Goal: Transaction & Acquisition: Purchase product/service

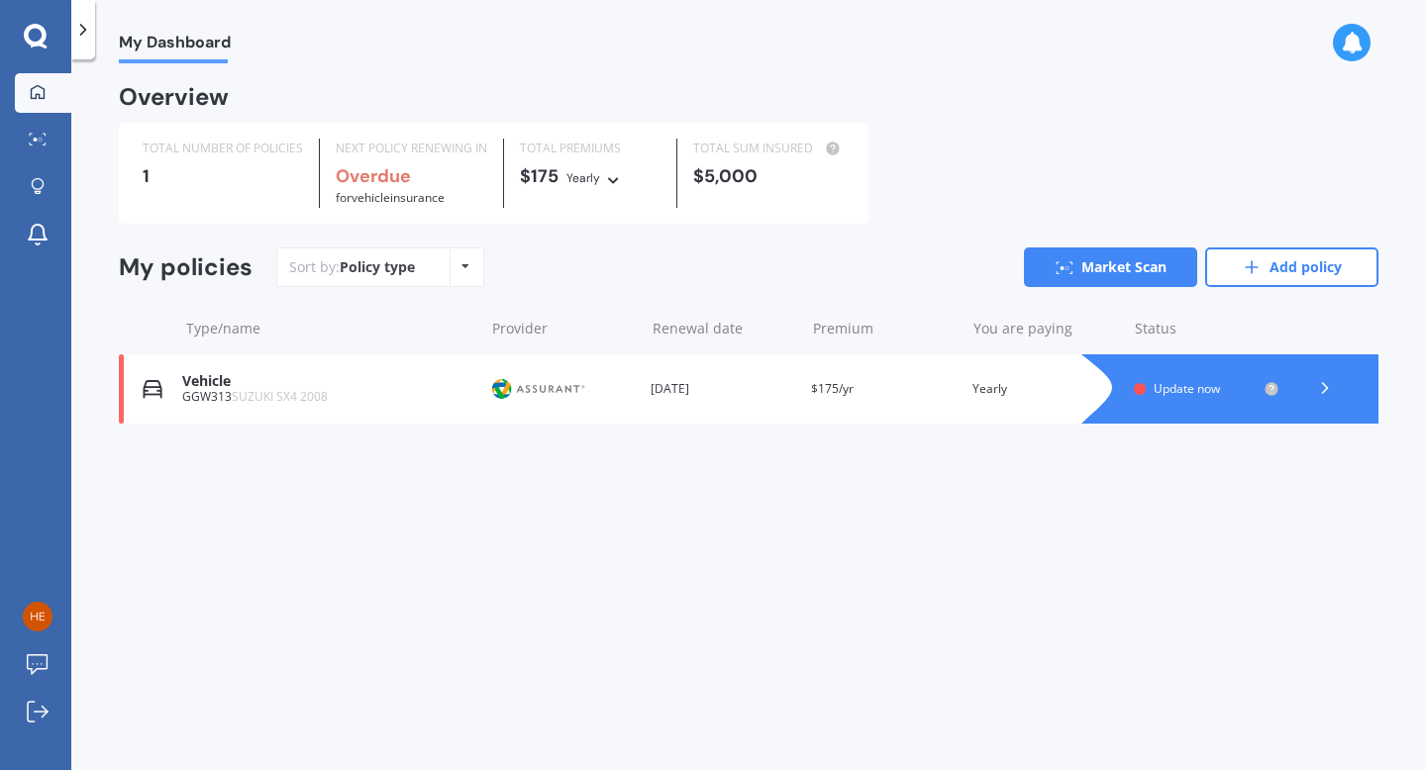
click at [461, 264] on icon at bounding box center [465, 266] width 8 height 12
click at [562, 281] on div "Sort by: Policy type Policy type Alphabetical Date added Renewing next Market S…" at bounding box center [827, 268] width 1102 height 40
click at [1226, 382] on div "Update now" at bounding box center [1207, 389] width 146 height 16
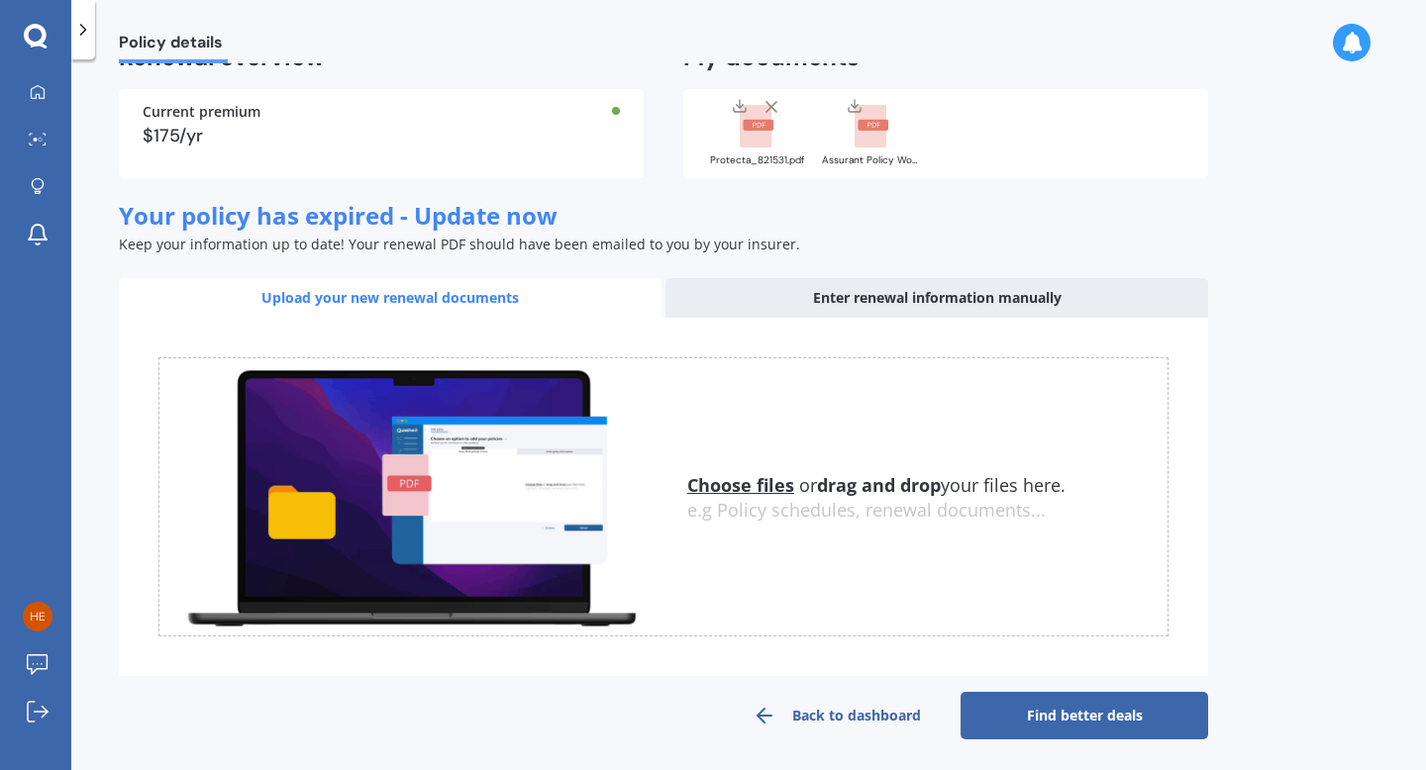
scroll to position [162, 0]
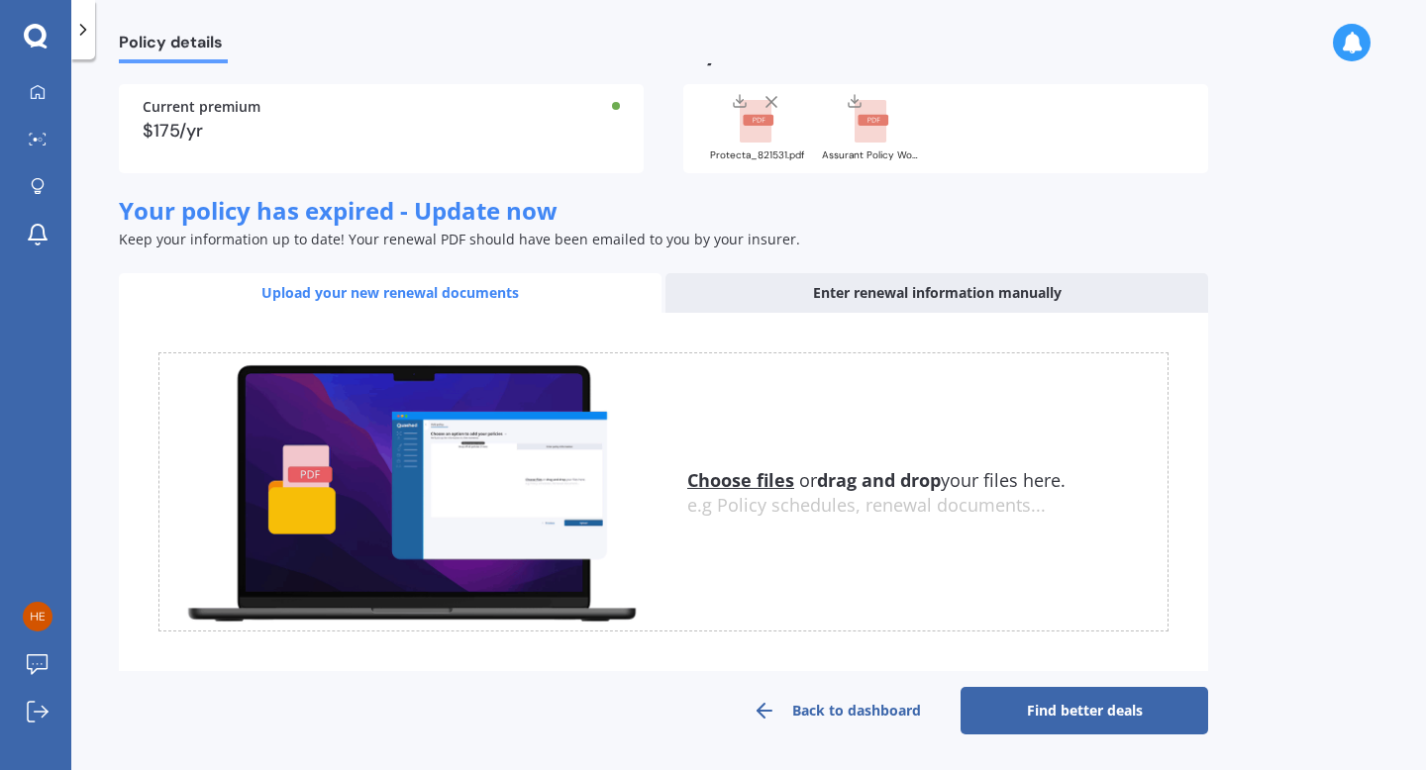
click at [1054, 707] on link "Find better deals" at bounding box center [1084, 711] width 248 height 48
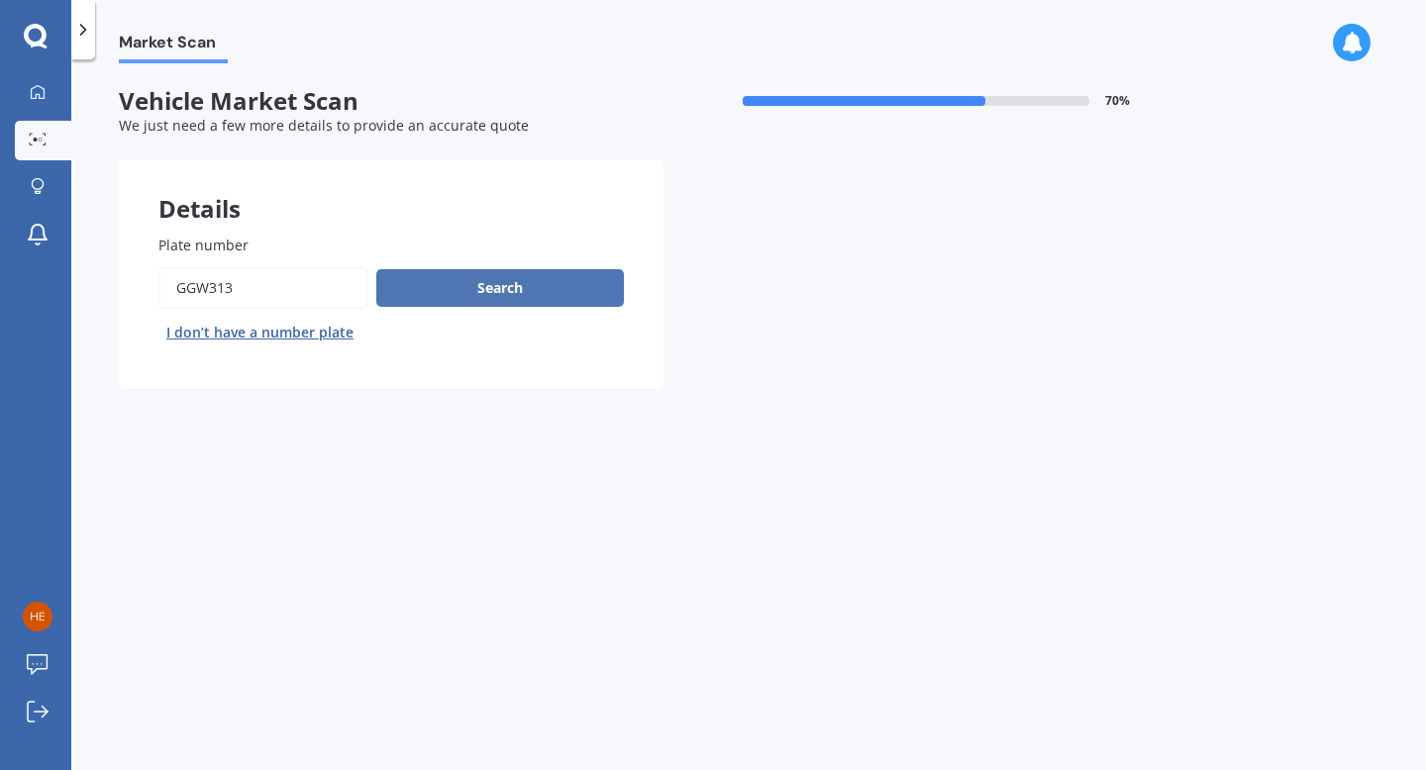
click at [525, 298] on button "Search" at bounding box center [500, 288] width 248 height 38
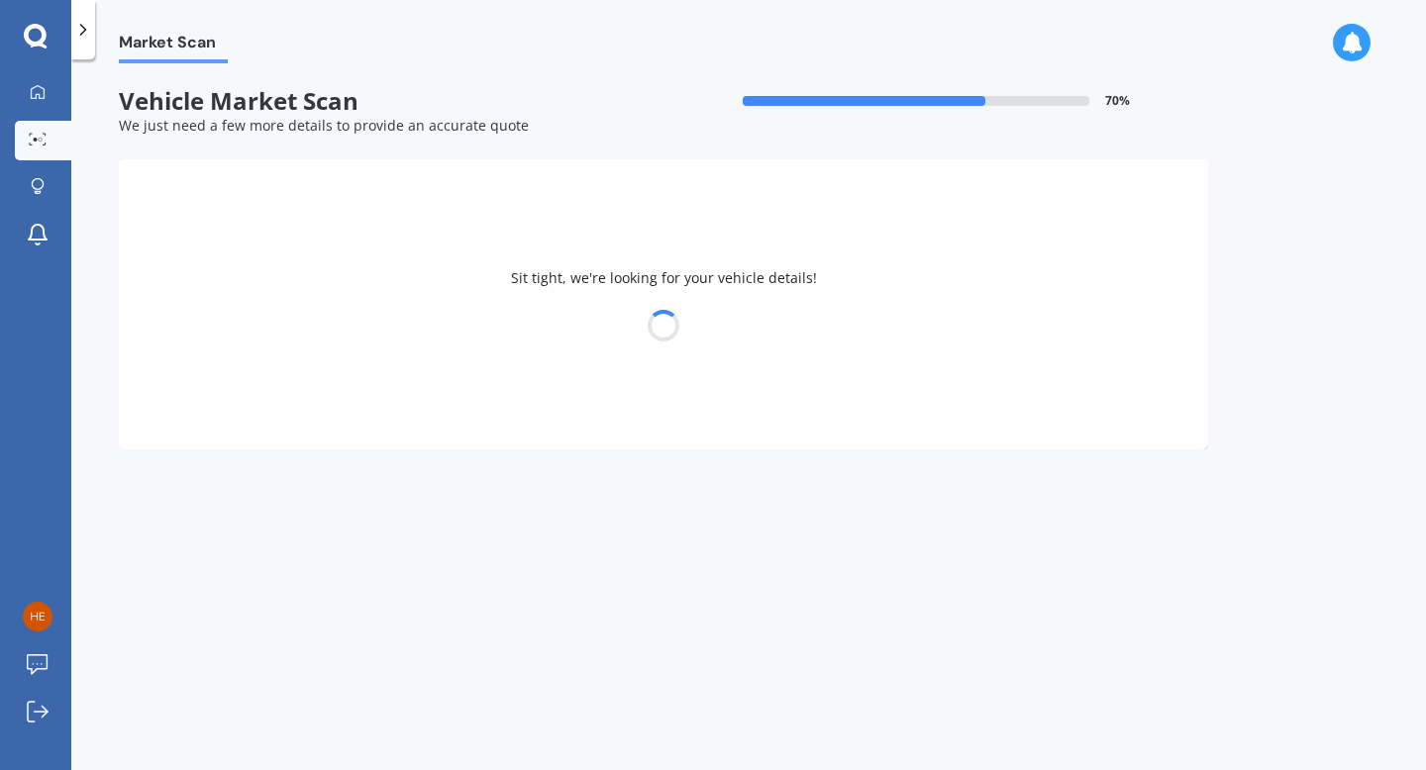
select select "SUZUKI"
select select "SX4"
select select "05"
select select "09"
select select "1996"
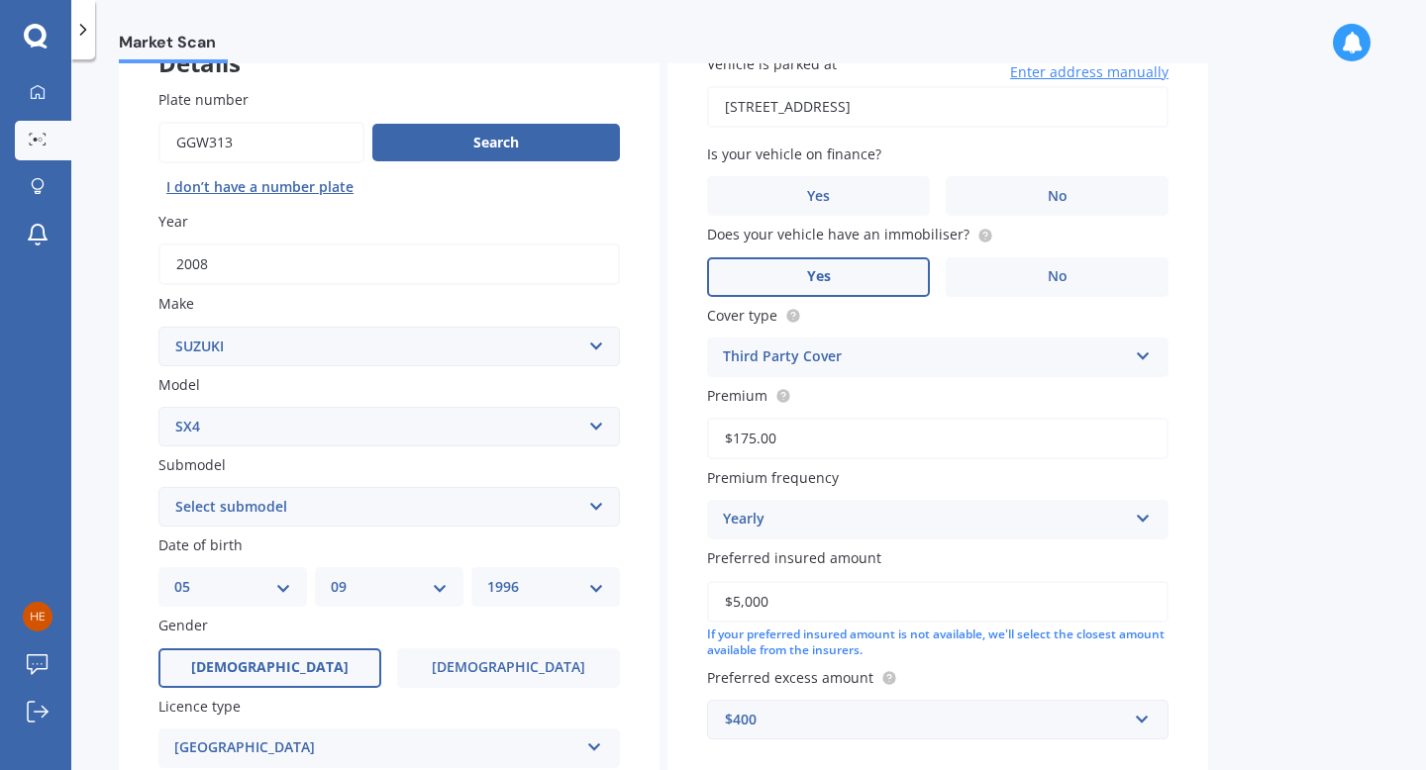
scroll to position [139, 0]
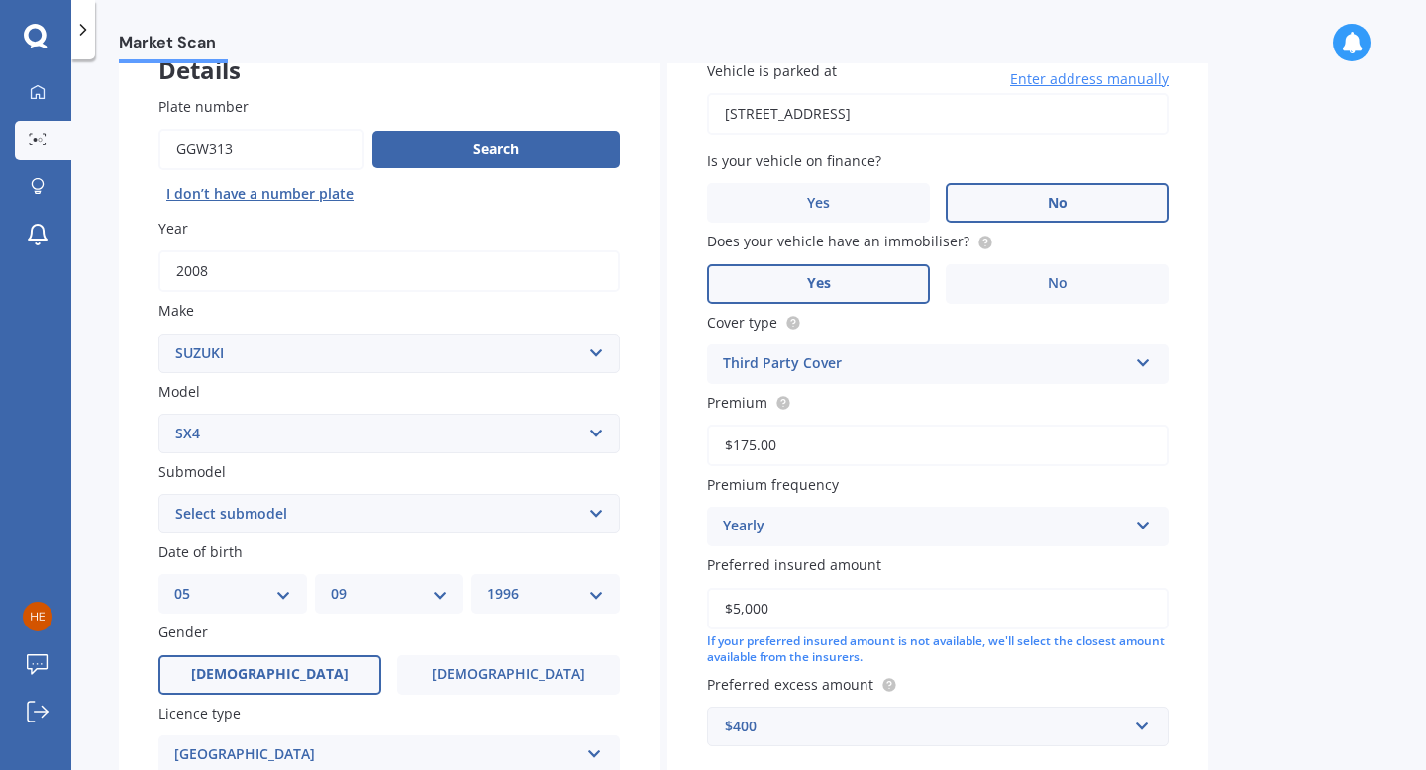
click at [1124, 201] on label "No" at bounding box center [1057, 203] width 223 height 40
click at [0, 0] on input "No" at bounding box center [0, 0] width 0 height 0
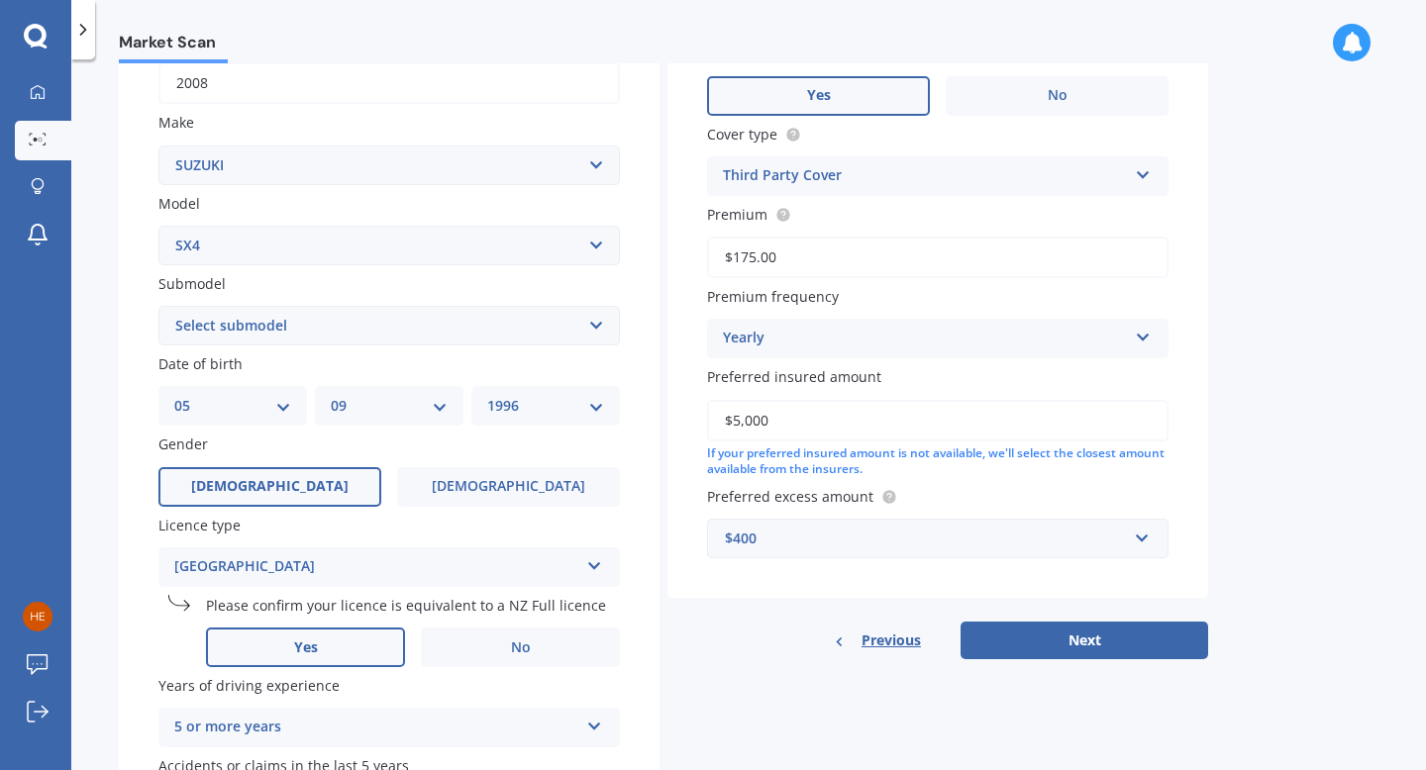
scroll to position [326, 0]
click at [957, 189] on div "Third Party Cover" at bounding box center [925, 177] width 404 height 24
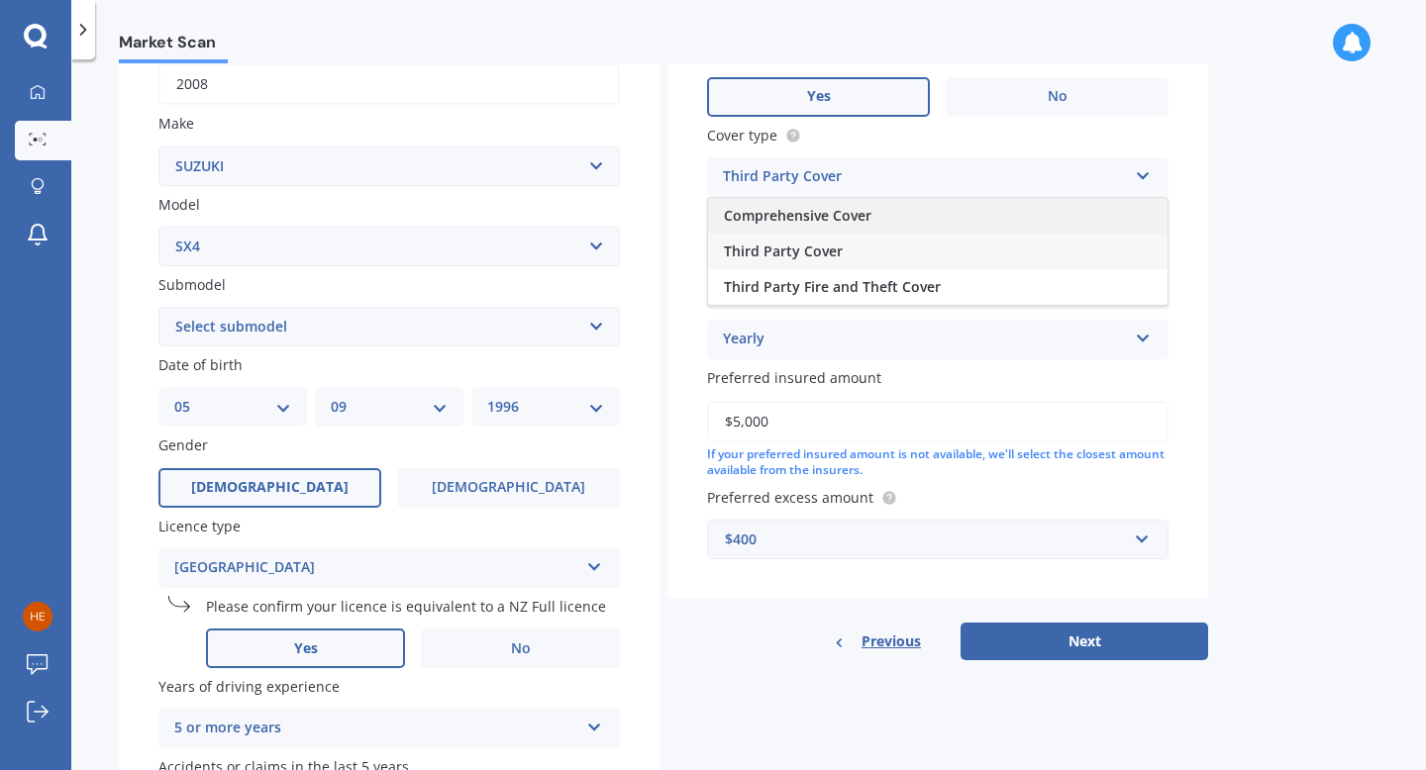
click at [904, 227] on div "Comprehensive Cover" at bounding box center [937, 216] width 459 height 36
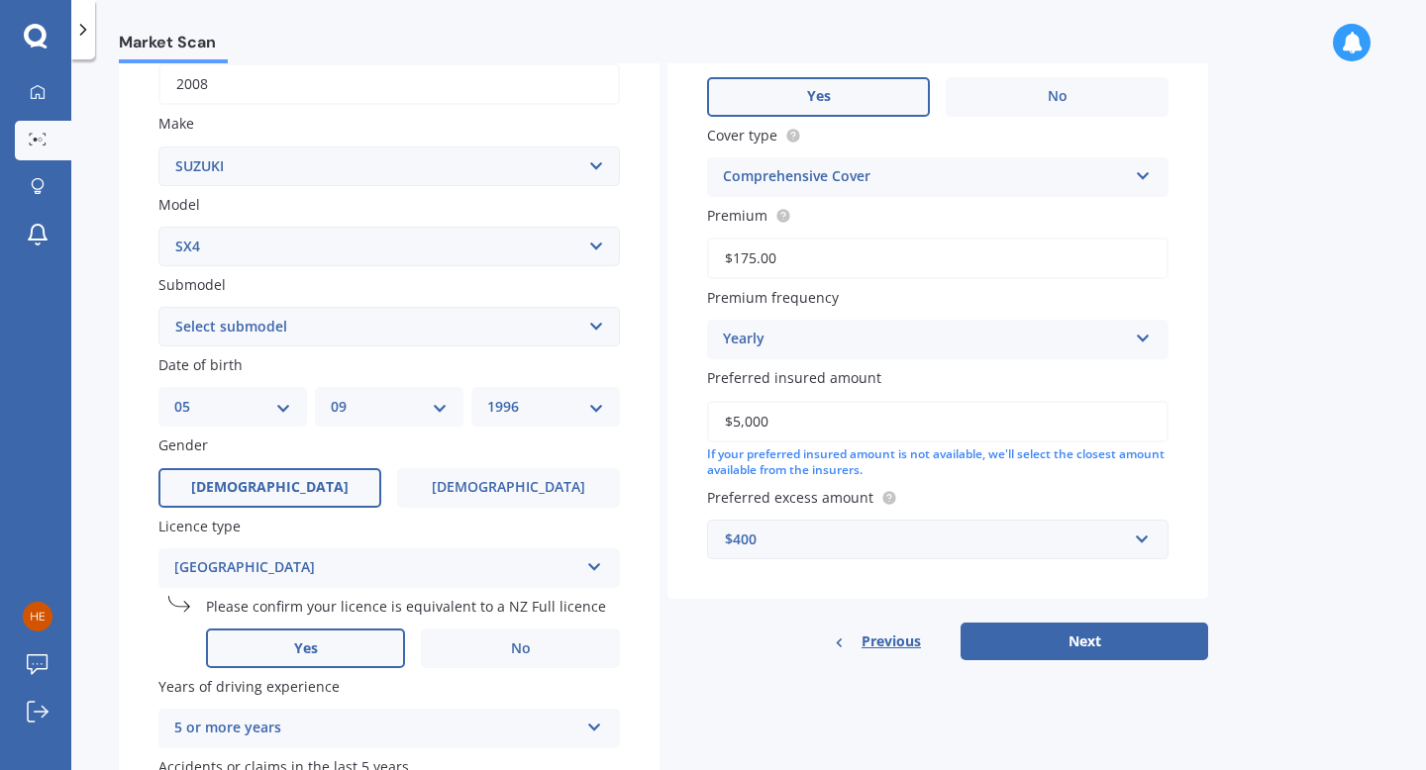
click at [886, 266] on input "$175.00" at bounding box center [937, 259] width 461 height 42
click at [835, 230] on div "Premium $175.00" at bounding box center [937, 242] width 461 height 74
click at [846, 339] on div "Yearly" at bounding box center [925, 340] width 404 height 24
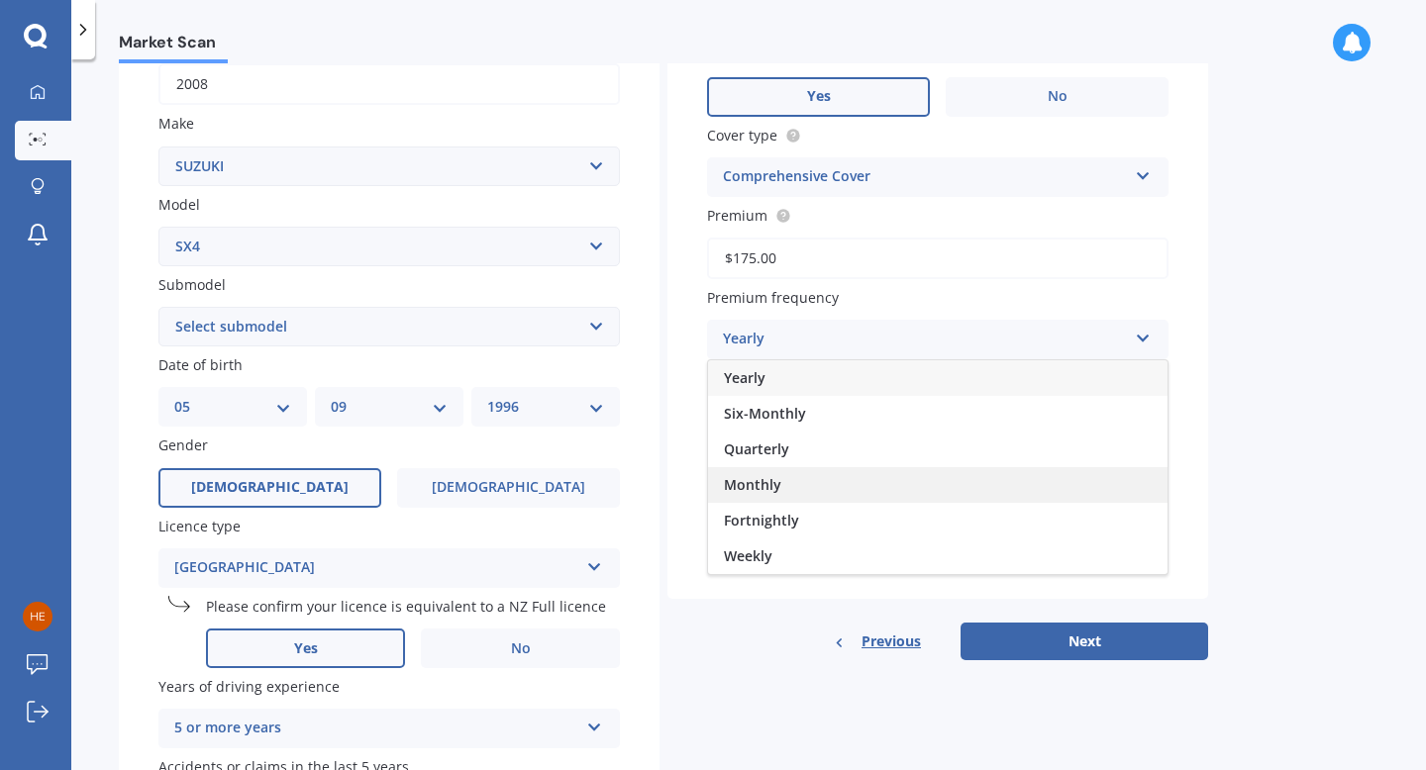
click at [795, 494] on div "Monthly" at bounding box center [937, 485] width 459 height 36
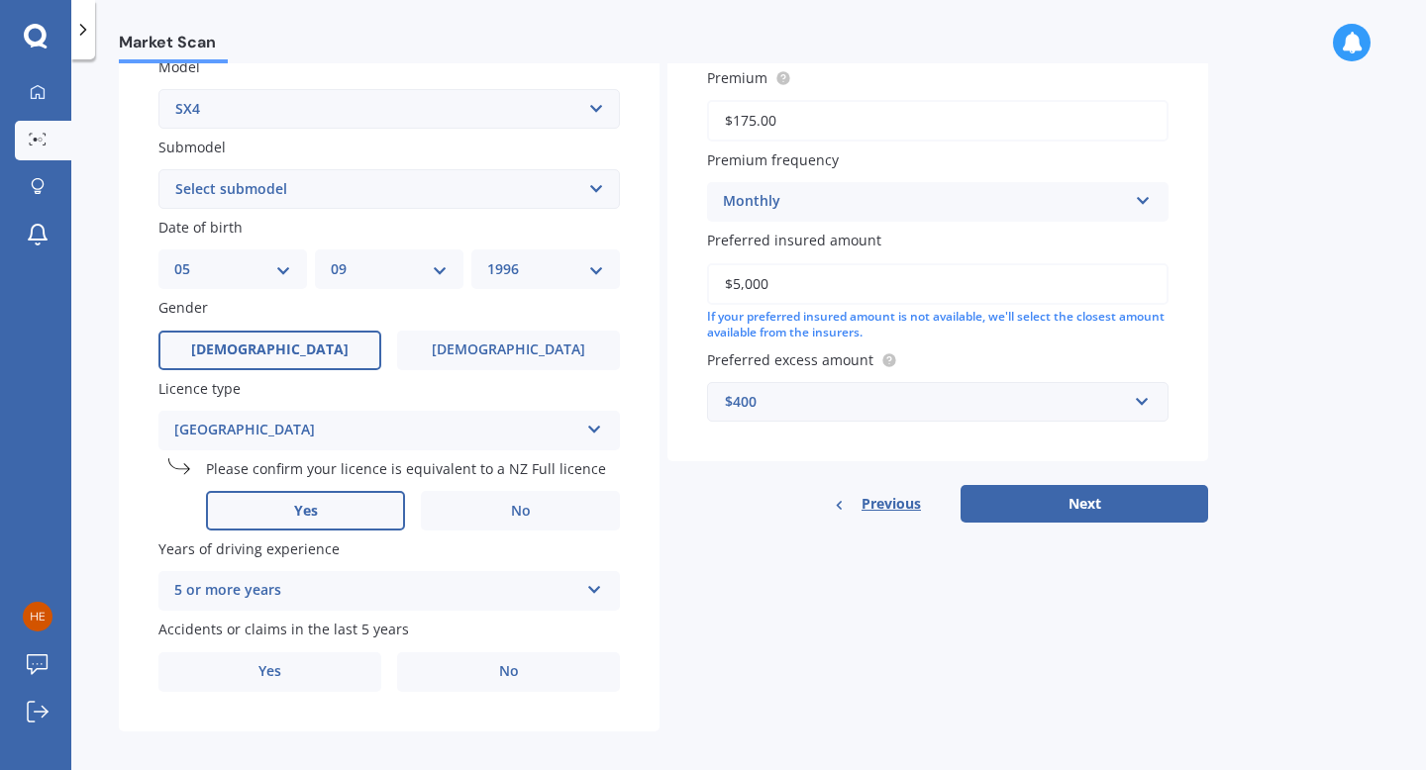
scroll to position [466, 0]
click at [300, 429] on div "[GEOGRAPHIC_DATA]" at bounding box center [376, 428] width 404 height 24
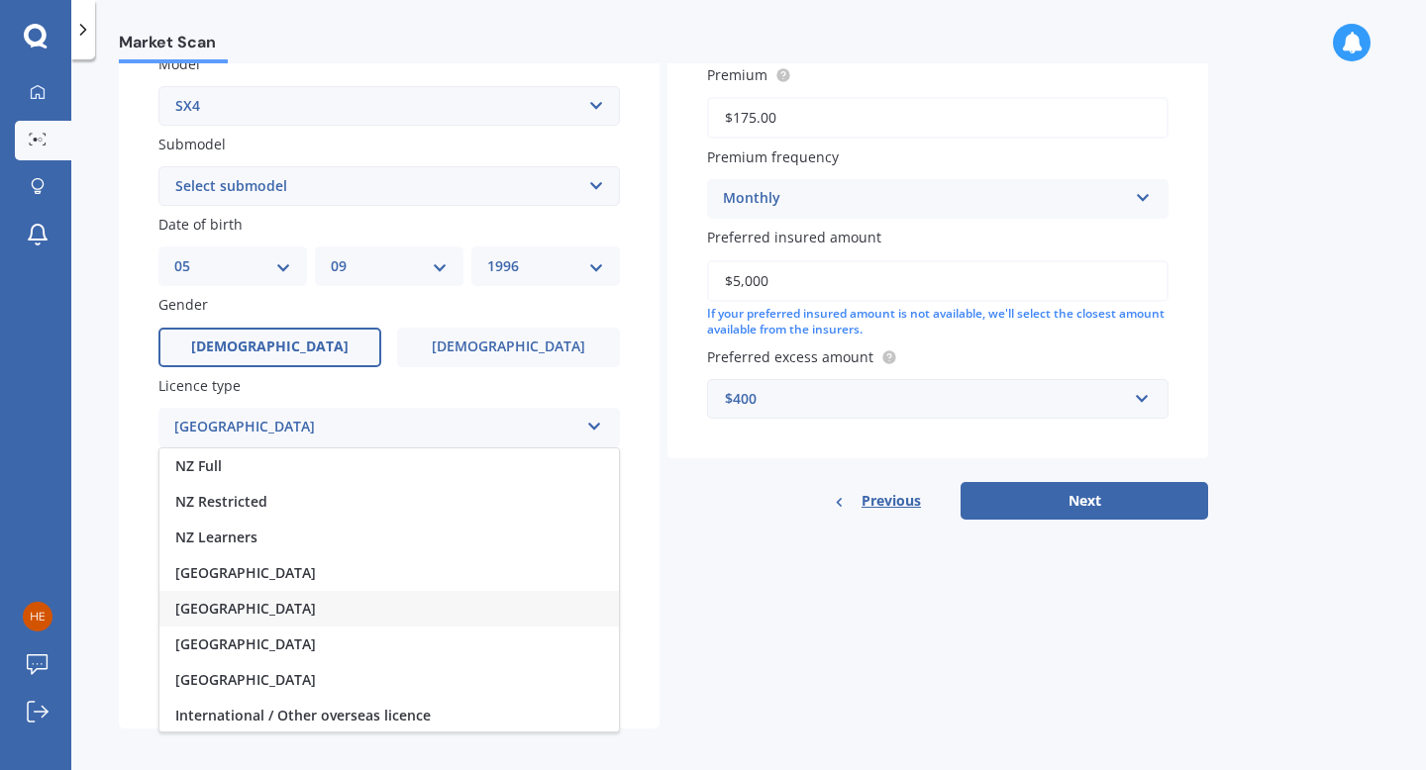
scroll to position [2, 0]
click at [272, 479] on div "NZ Full" at bounding box center [388, 465] width 459 height 36
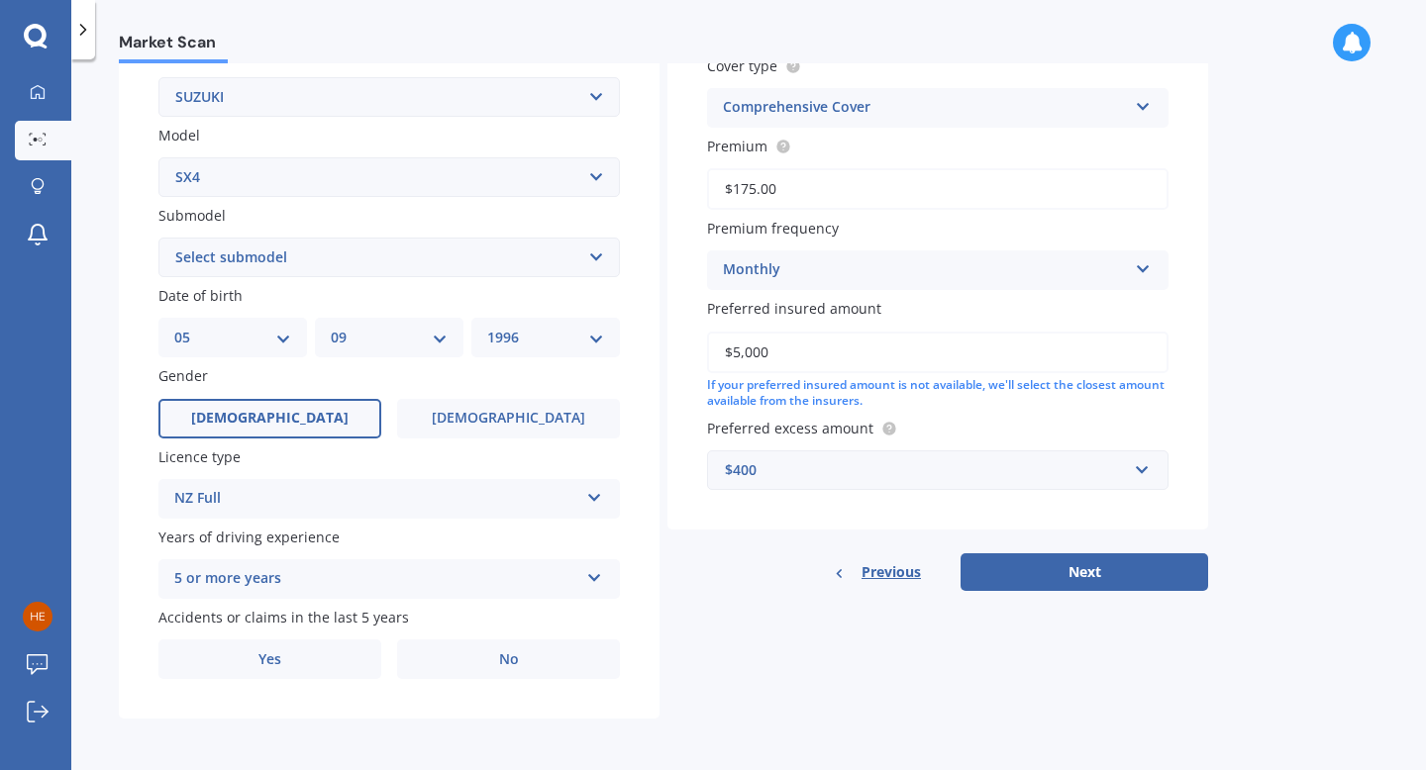
scroll to position [400, 0]
click at [475, 659] on label "No" at bounding box center [508, 660] width 223 height 40
click at [0, 0] on input "No" at bounding box center [0, 0] width 0 height 0
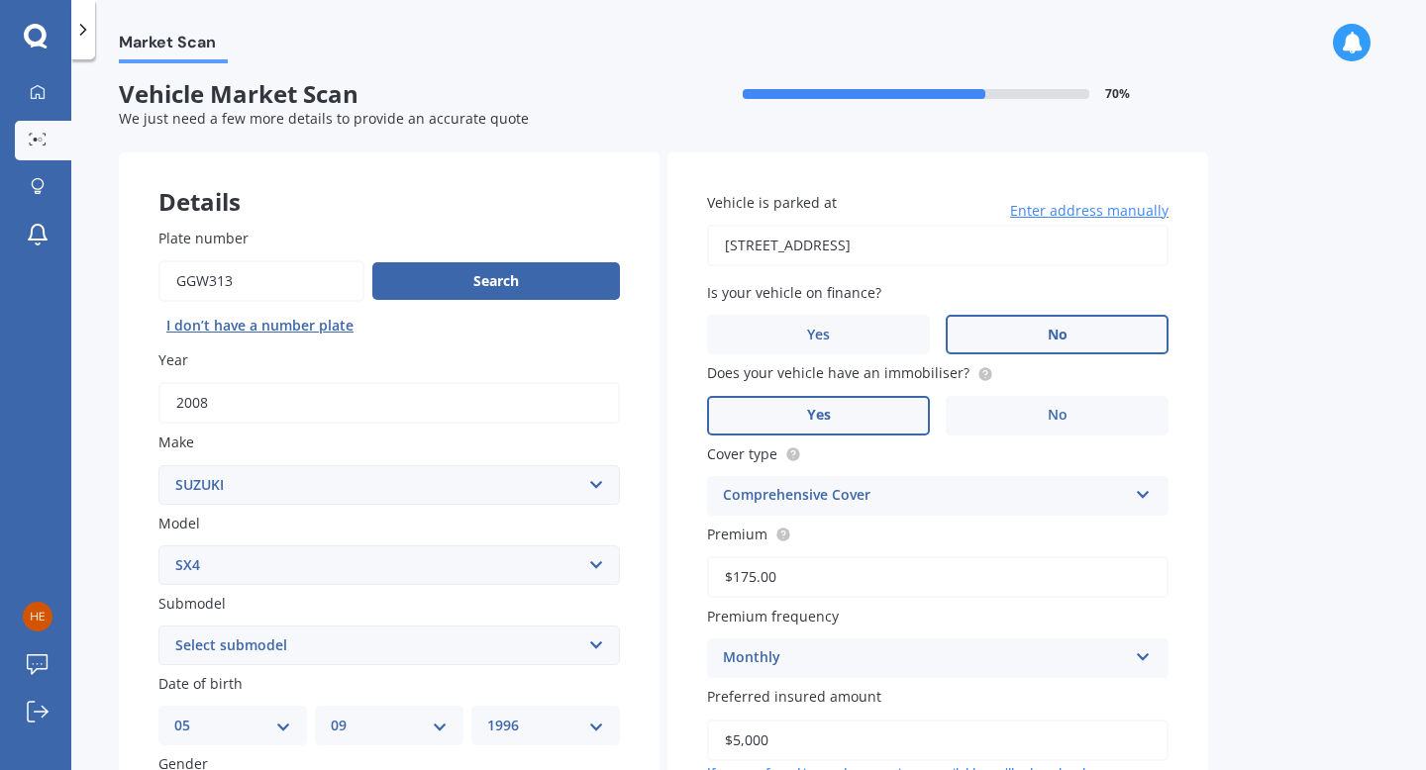
scroll to position [0, 0]
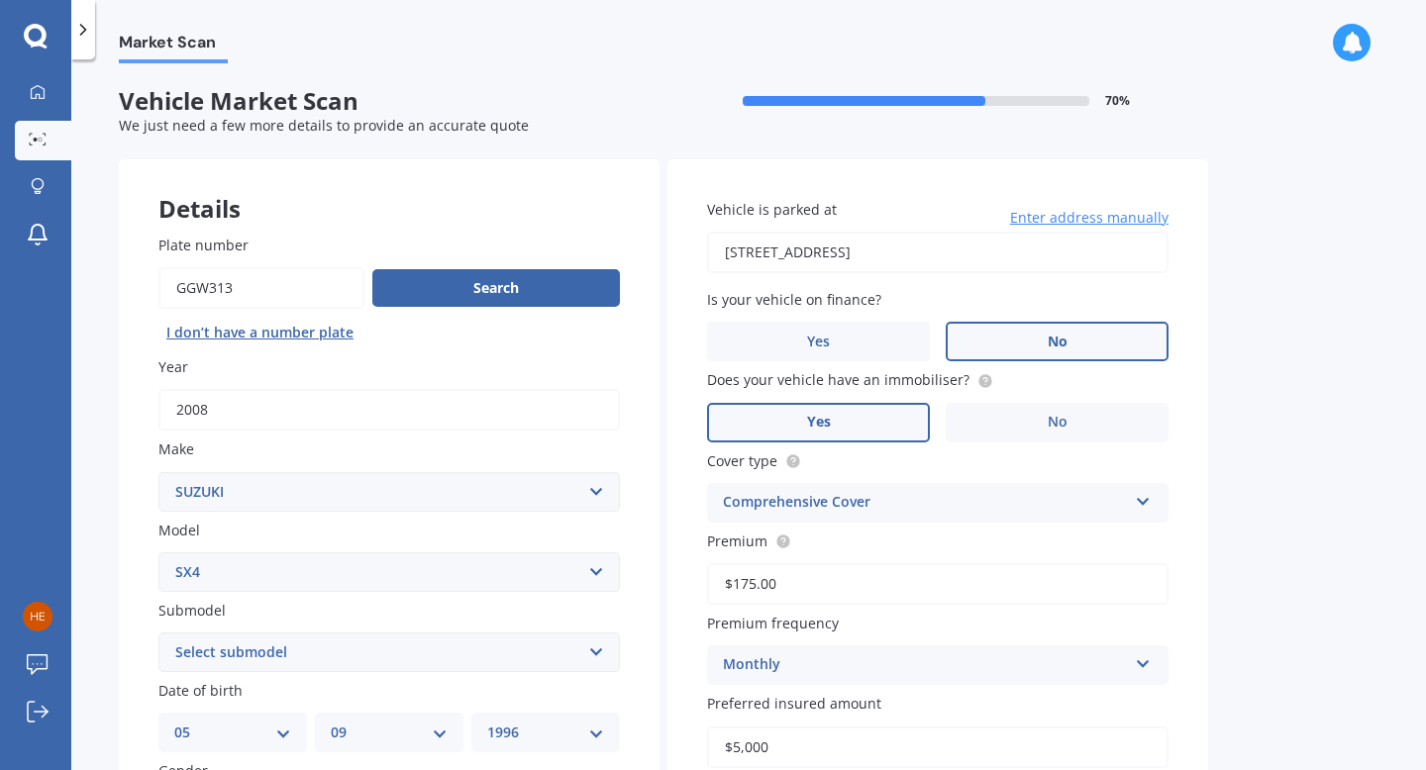
click at [839, 255] on input "[STREET_ADDRESS]" at bounding box center [937, 253] width 461 height 42
type input "[STREET_ADDRESS][PERSON_NAME][PERSON_NAME]"
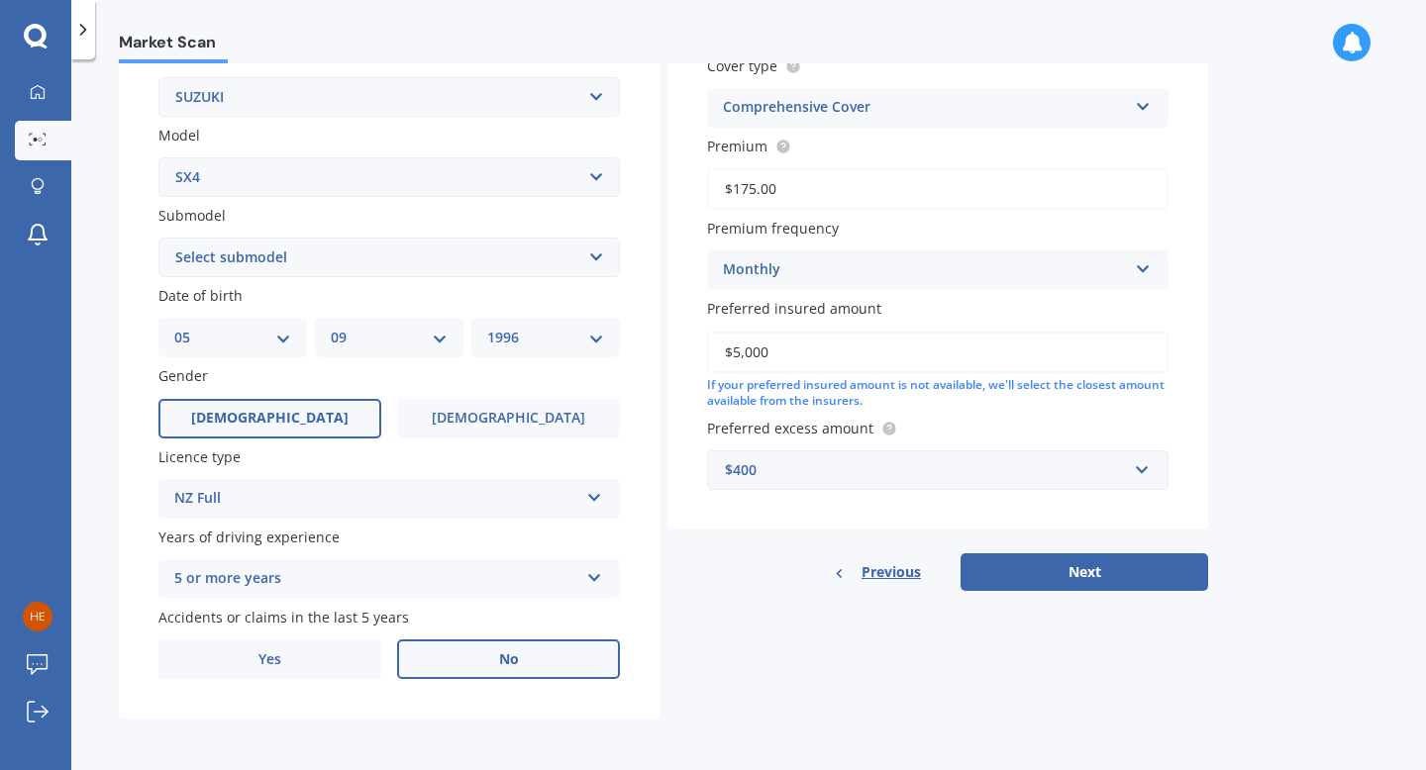
scroll to position [400, 0]
click at [1093, 572] on button "Next" at bounding box center [1084, 572] width 248 height 38
click at [595, 252] on select "Select submodel (All)" at bounding box center [388, 258] width 461 height 40
select select "(ALL)"
click at [158, 238] on select "Select submodel (All)" at bounding box center [388, 258] width 461 height 40
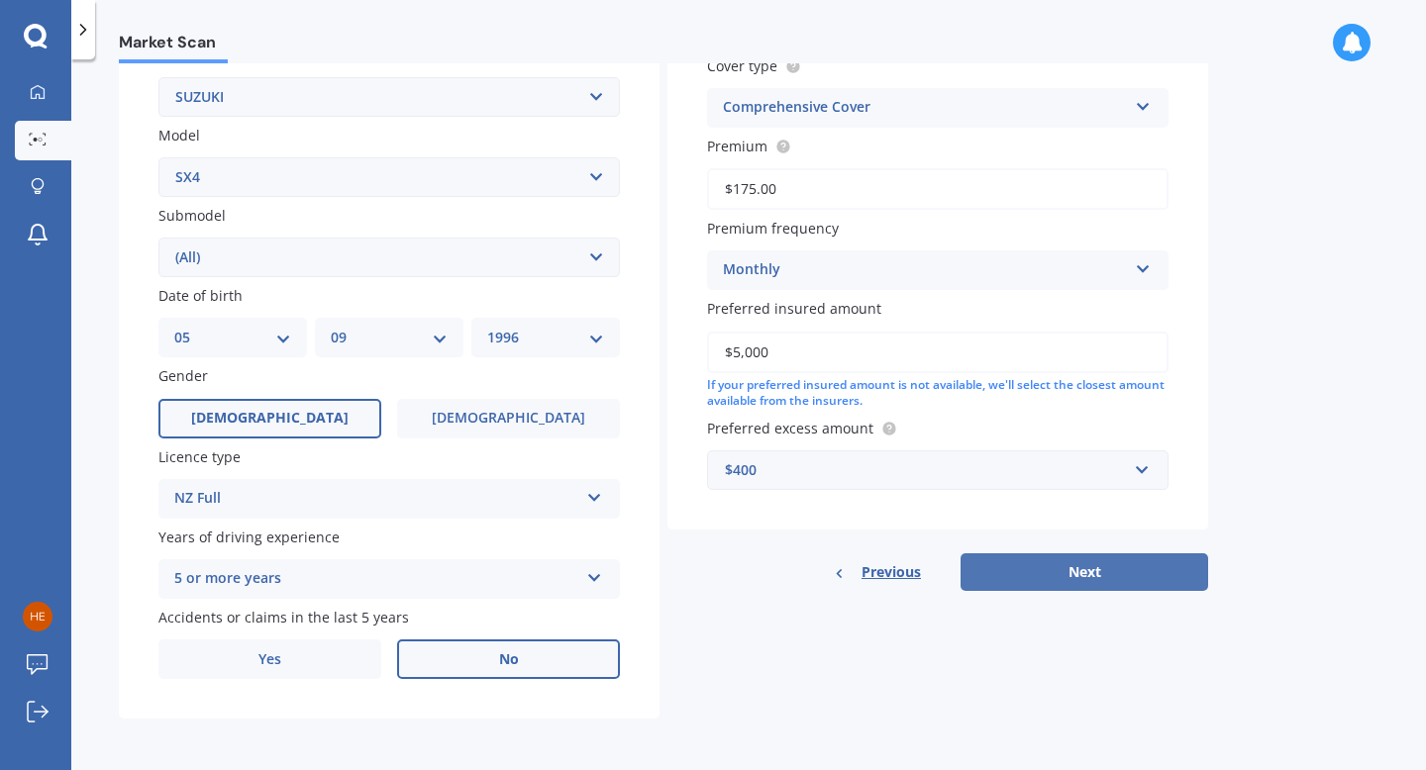
click at [1032, 575] on button "Next" at bounding box center [1084, 572] width 248 height 38
select select "05"
select select "09"
select select "1996"
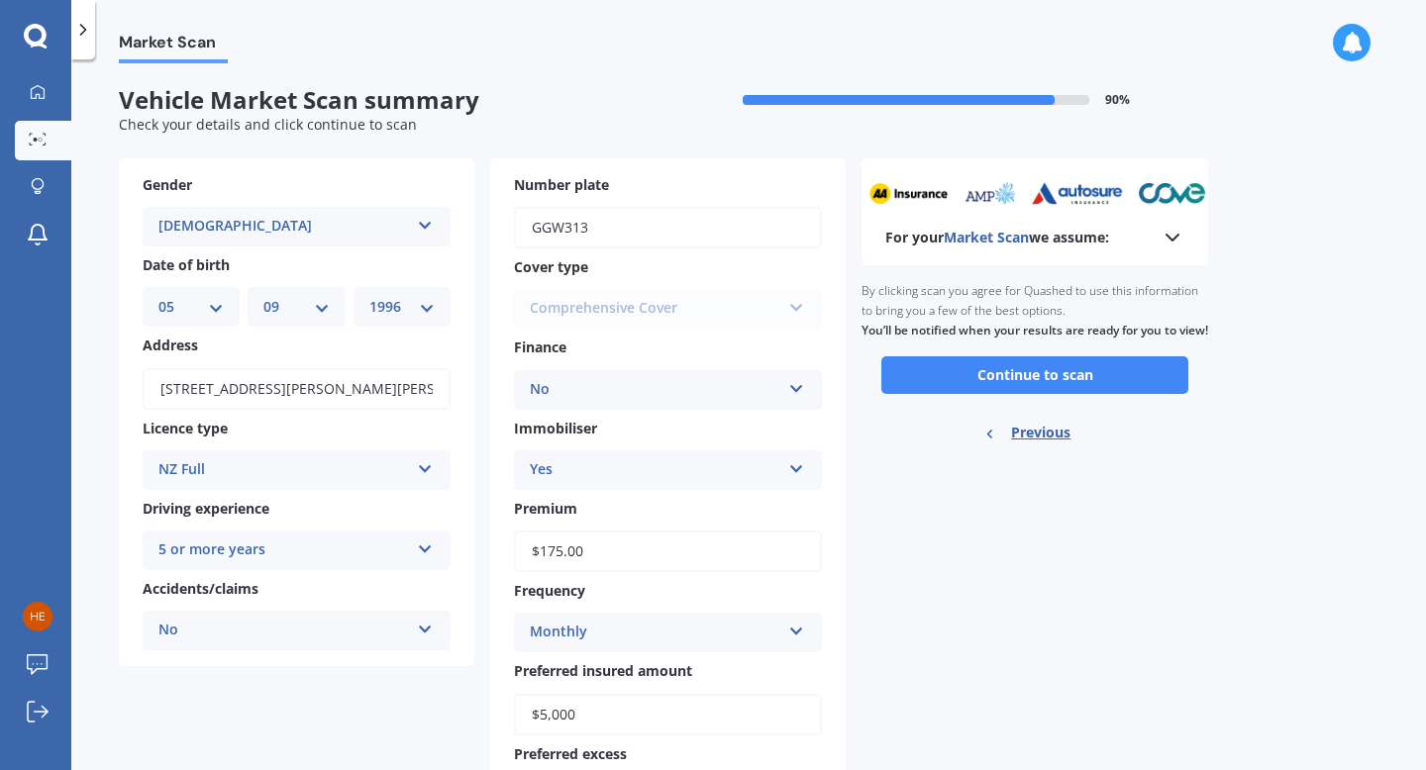
scroll to position [0, 0]
click at [989, 390] on button "Continue to scan" at bounding box center [1034, 376] width 307 height 38
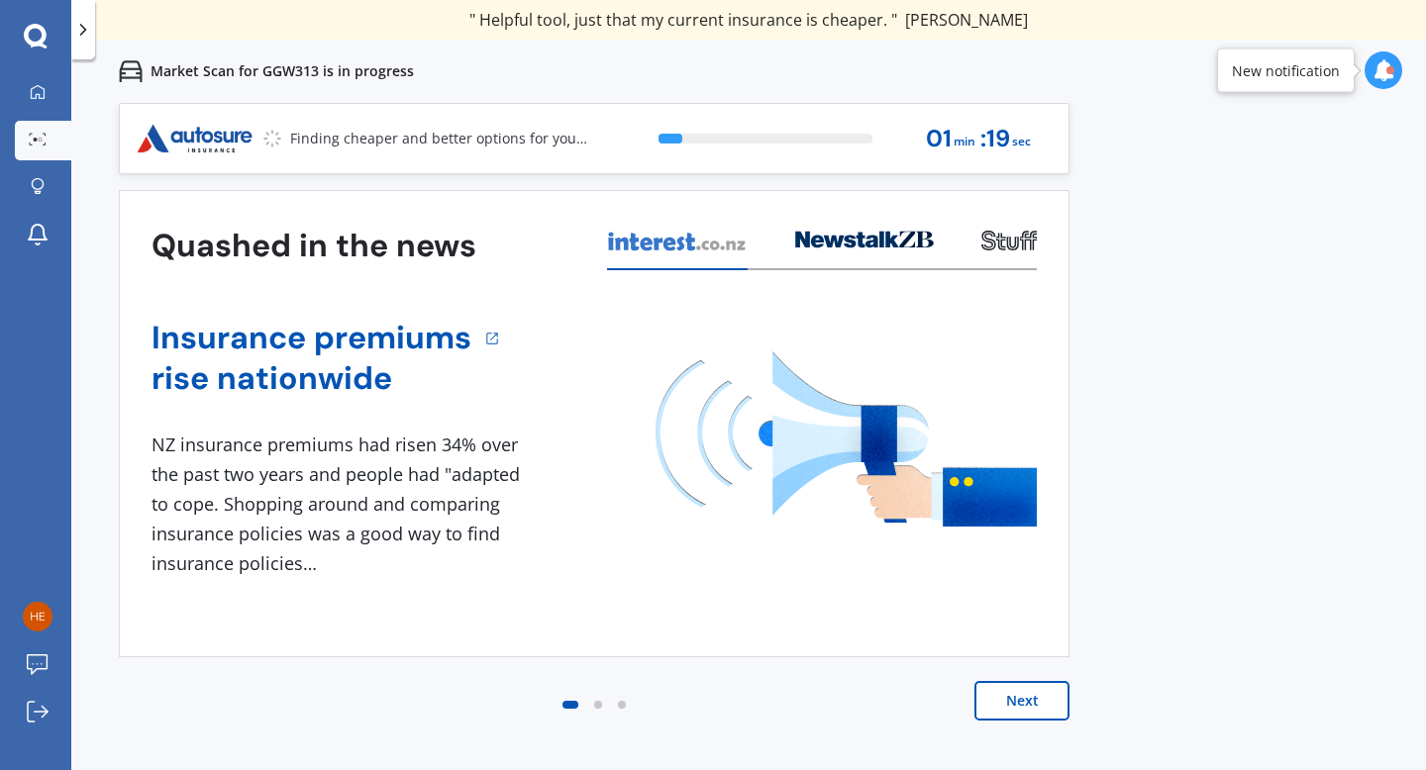
click at [1040, 707] on button "Next" at bounding box center [1021, 701] width 95 height 40
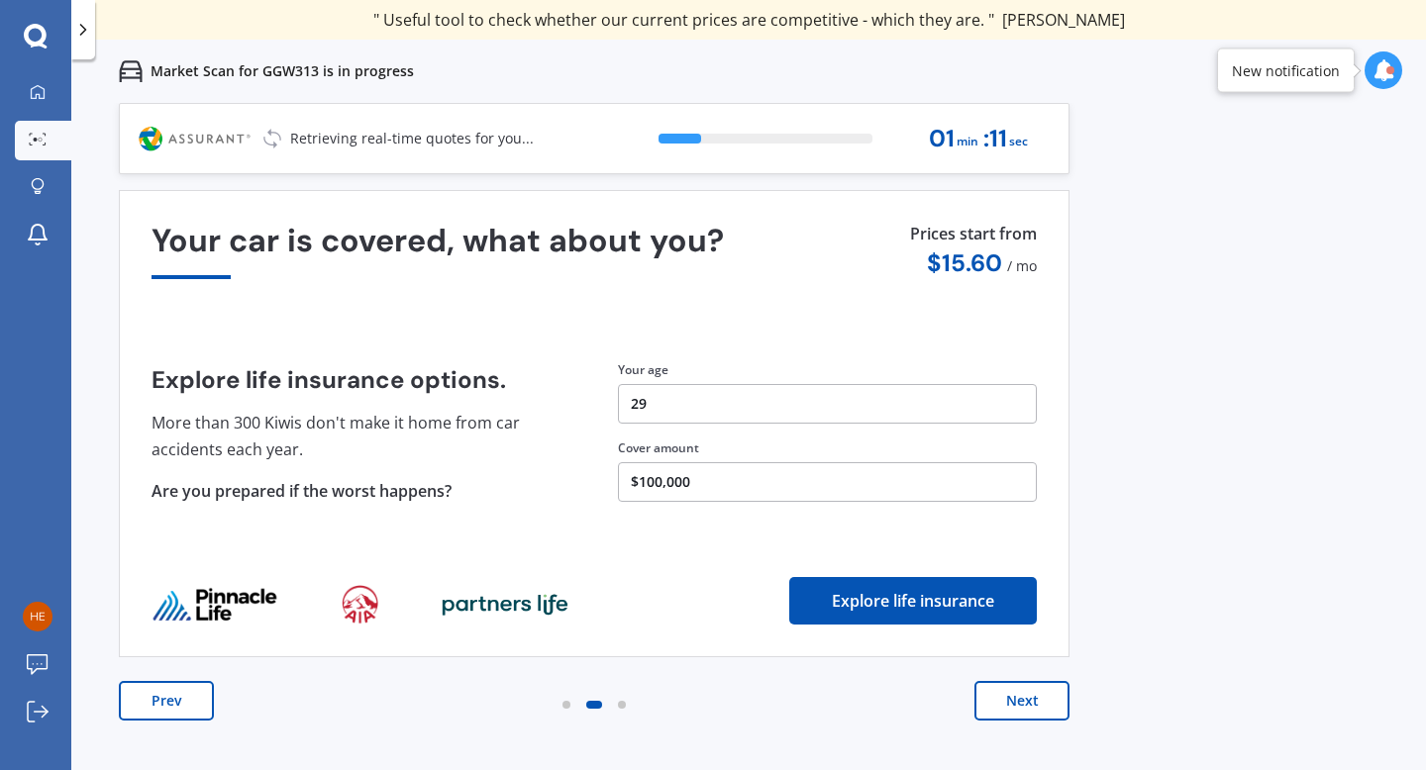
click at [1040, 707] on button "Next" at bounding box center [1021, 701] width 95 height 40
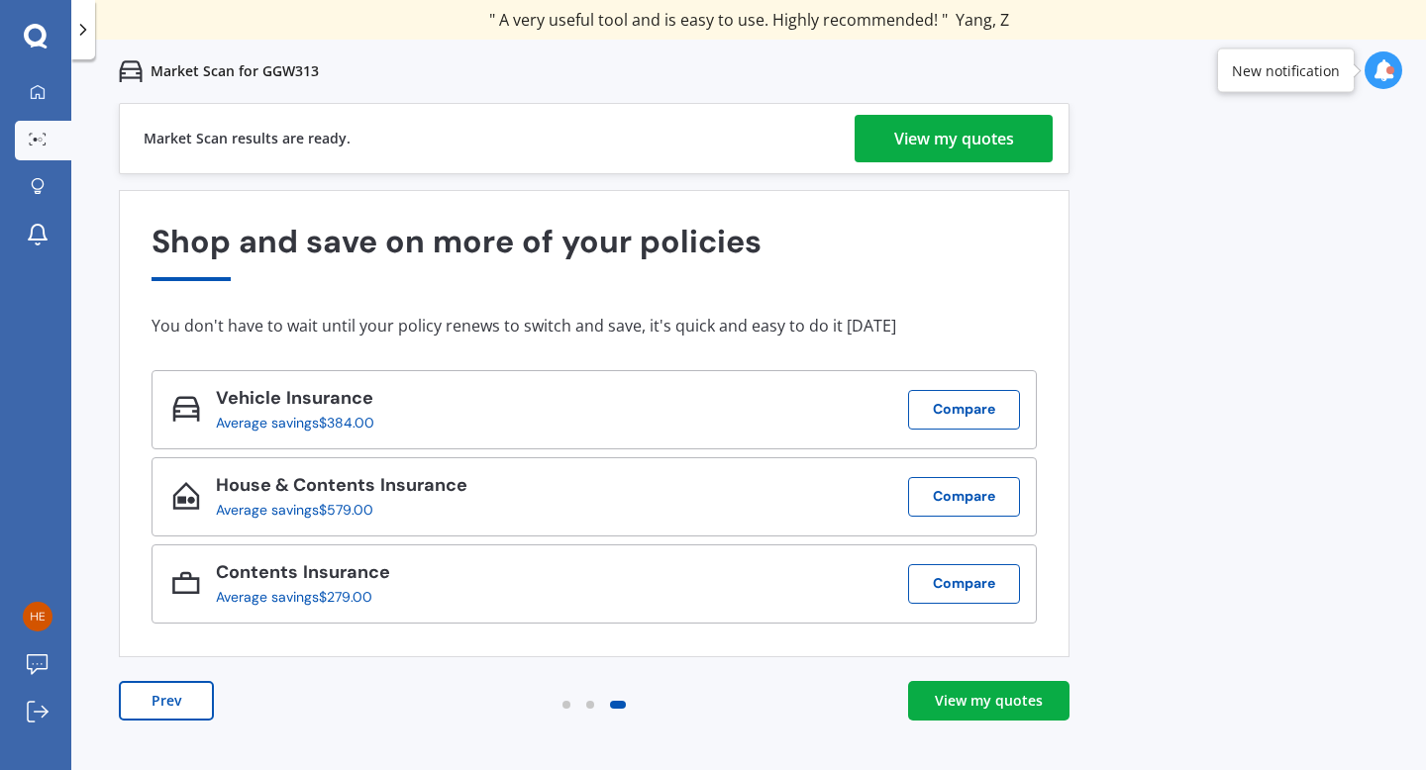
click at [927, 138] on div "View my quotes" at bounding box center [954, 139] width 120 height 48
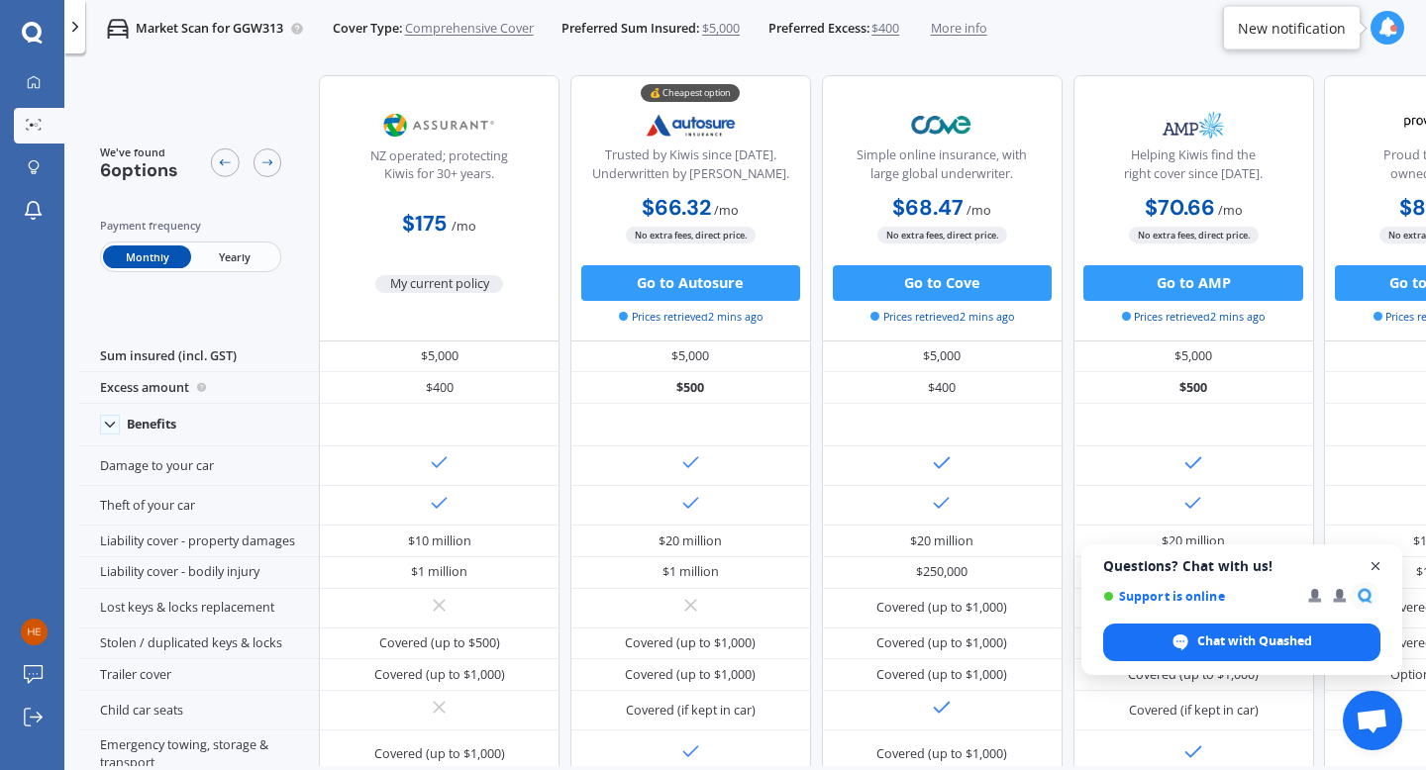
click at [1375, 563] on span "Close chat" at bounding box center [1375, 566] width 25 height 25
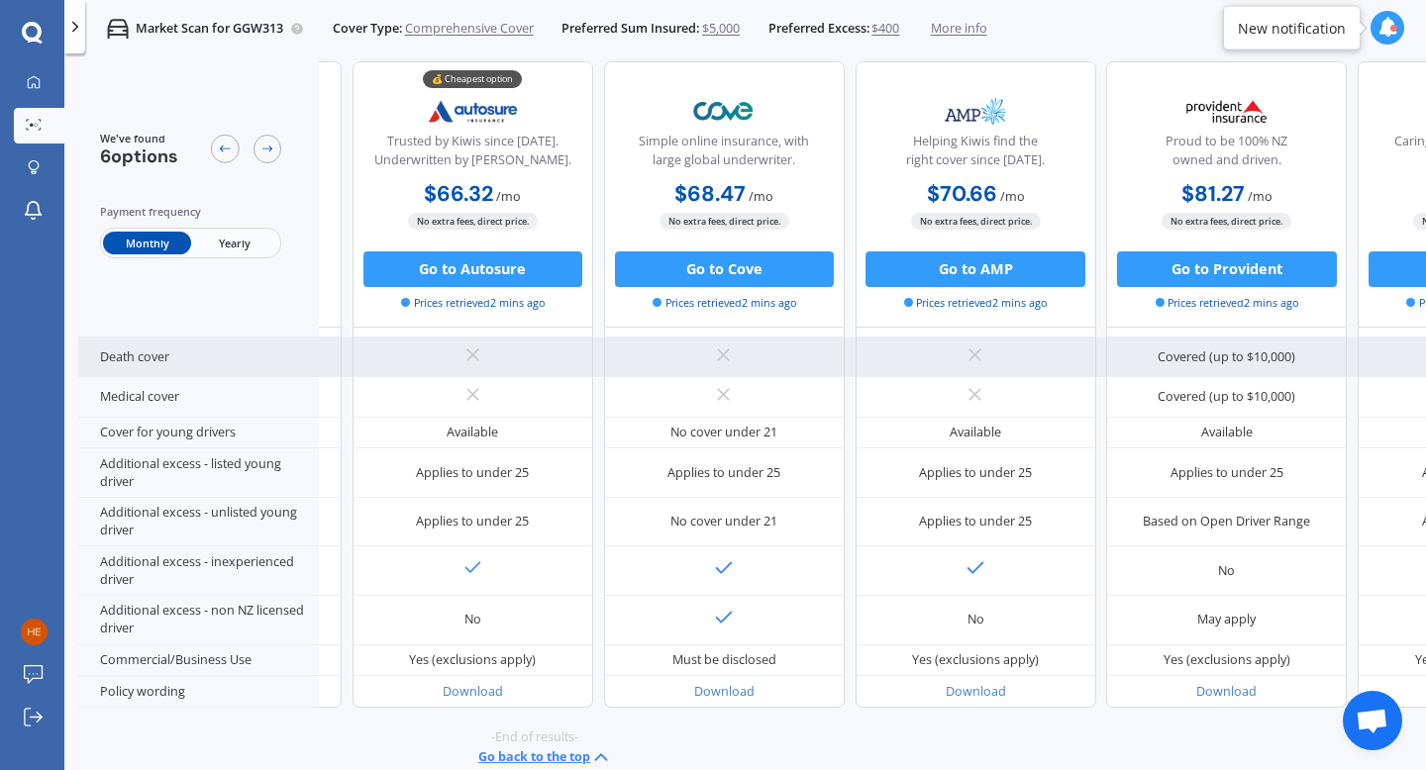
scroll to position [901, 242]
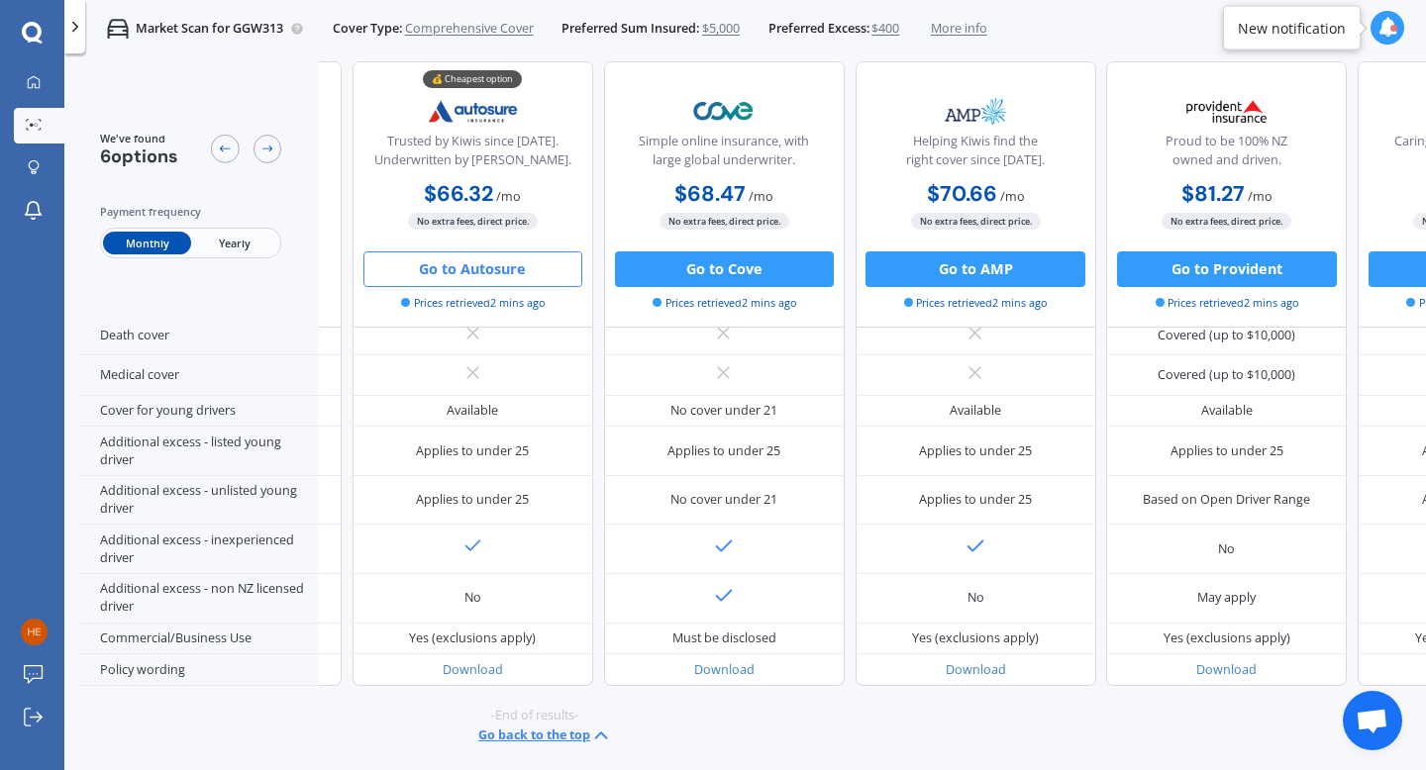
click at [501, 269] on button "Go to Autosure" at bounding box center [472, 270] width 219 height 36
